Goal: Entertainment & Leisure: Consume media (video, audio)

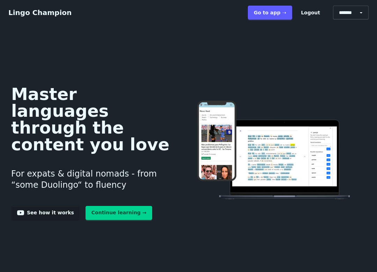
click at [273, 13] on link "Go to app ➝" at bounding box center [270, 13] width 44 height 14
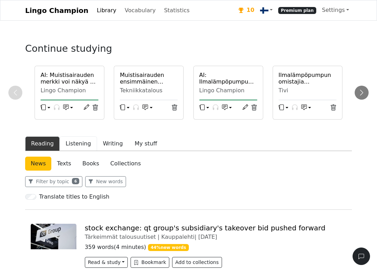
click at [68, 145] on button "Listening" at bounding box center [78, 143] width 37 height 15
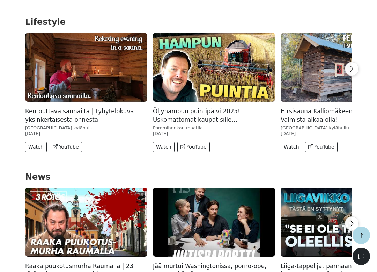
scroll to position [1281, 0]
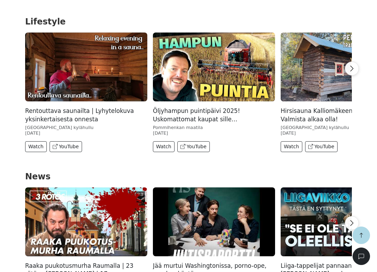
click at [34, 142] on button "Watch" at bounding box center [36, 146] width 22 height 11
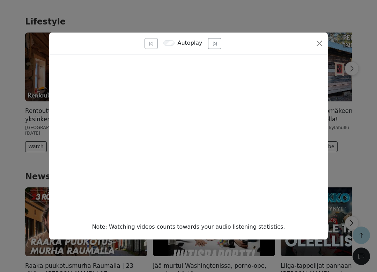
click at [319, 45] on button "Close" at bounding box center [319, 43] width 11 height 11
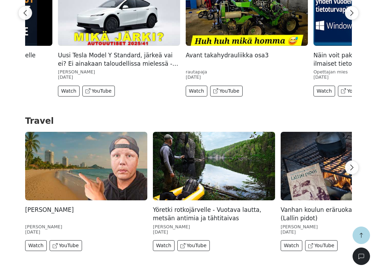
scroll to position [2128, 0]
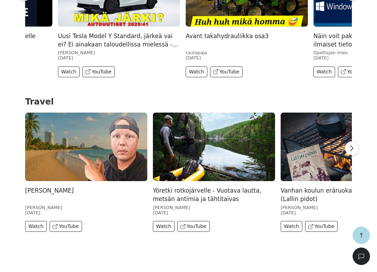
click at [35, 221] on button "Watch" at bounding box center [36, 226] width 22 height 11
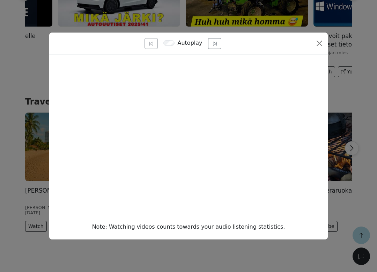
click at [320, 47] on button "Close" at bounding box center [319, 43] width 11 height 11
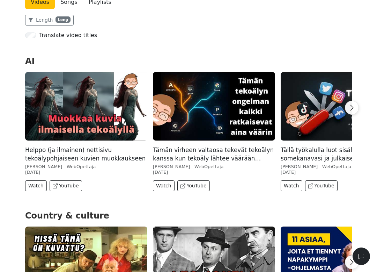
scroll to position [0, 0]
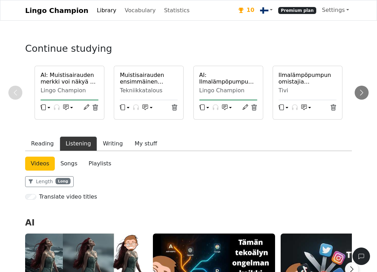
click at [165, 7] on link "Statistics" at bounding box center [176, 10] width 31 height 14
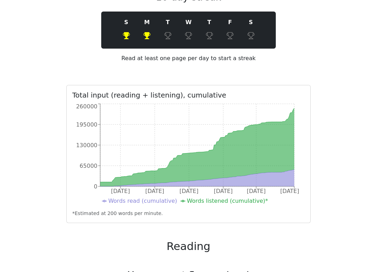
scroll to position [64, 0]
